Goal: Information Seeking & Learning: Learn about a topic

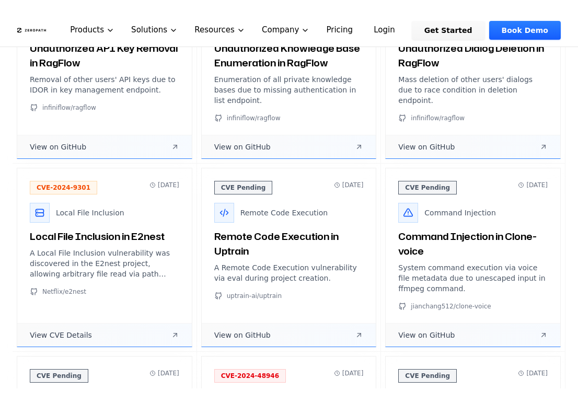
scroll to position [1240, 0]
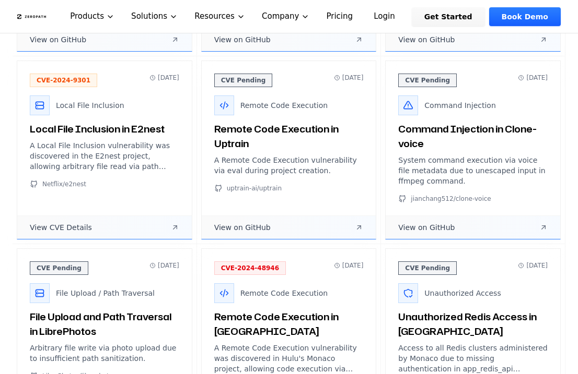
click at [485, 131] on h3 "Command Injection in Clone-voice" at bounding box center [472, 136] width 149 height 29
click at [427, 126] on h3 "Command Injection in Clone-voice" at bounding box center [472, 136] width 149 height 29
click at [428, 88] on div "CVE Pending [DATE] Command Injection Command Injection in Clone-voice System co…" at bounding box center [472, 138] width 174 height 155
drag, startPoint x: 418, startPoint y: 104, endPoint x: 426, endPoint y: 97, distance: 10.4
click at [418, 104] on div "Command Injection" at bounding box center [472, 106] width 149 height 20
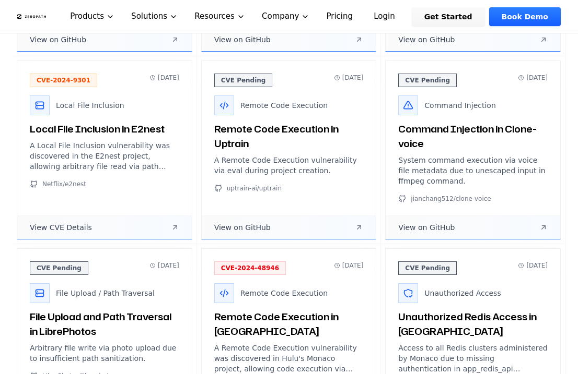
click at [438, 77] on span "CVE Pending" at bounding box center [427, 81] width 58 height 14
click at [428, 77] on span "CVE Pending" at bounding box center [427, 81] width 58 height 14
click at [508, 87] on div "CVE Pending [DATE] Command Injection Command Injection in Clone-voice System co…" at bounding box center [472, 138] width 174 height 155
click at [433, 185] on p "System command execution via voice file metadata due to unescaped input in ffmp…" at bounding box center [472, 170] width 149 height 31
click at [425, 232] on span "View on GitHub" at bounding box center [426, 227] width 56 height 10
